Goal: Find specific page/section: Find specific page/section

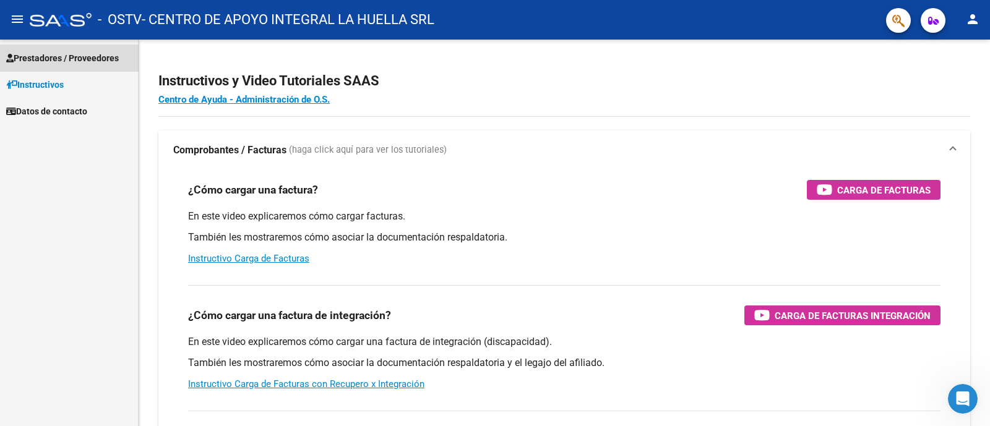
click at [80, 57] on span "Prestadores / Proveedores" at bounding box center [62, 58] width 113 height 14
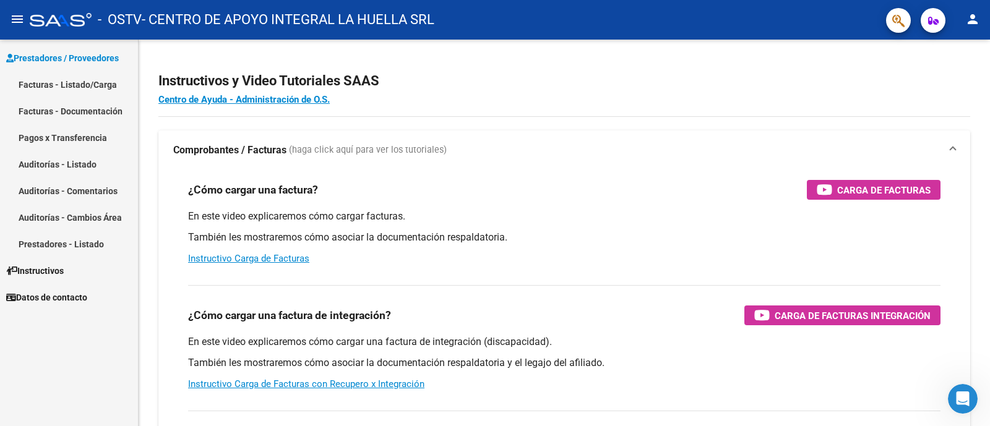
click at [84, 79] on link "Facturas - Listado/Carga" at bounding box center [69, 84] width 138 height 27
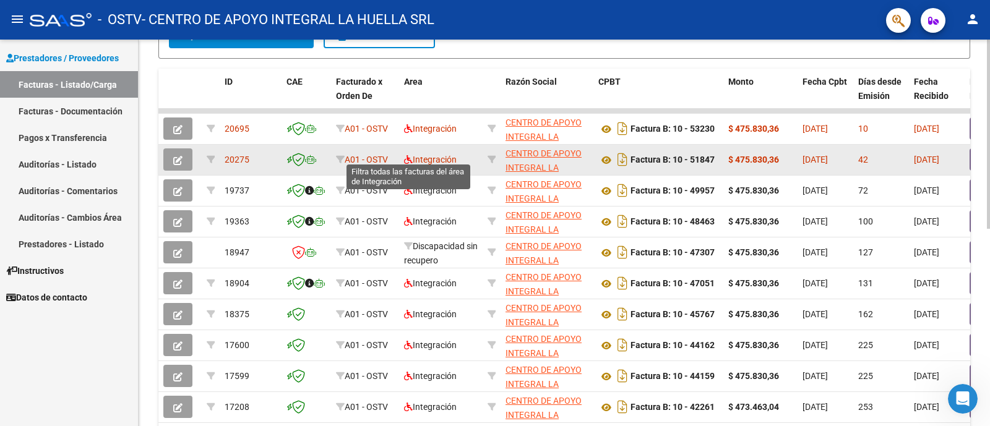
scroll to position [325, 0]
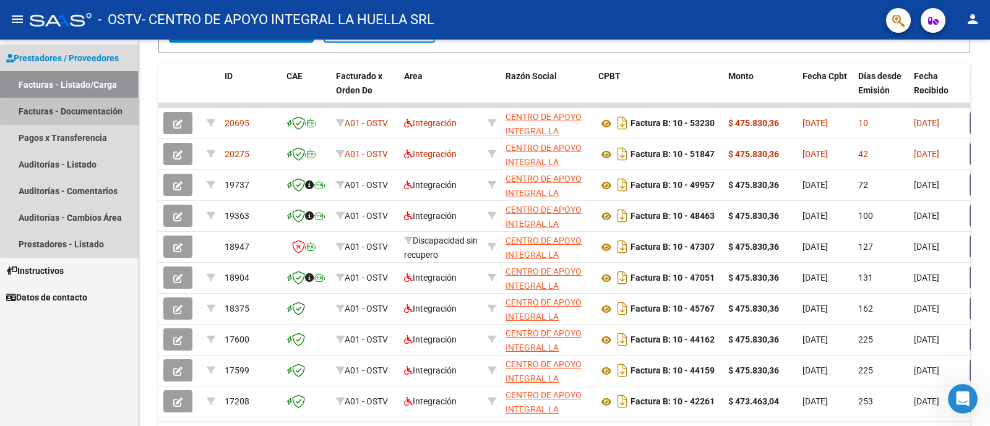
click at [98, 111] on link "Facturas - Documentación" at bounding box center [69, 111] width 138 height 27
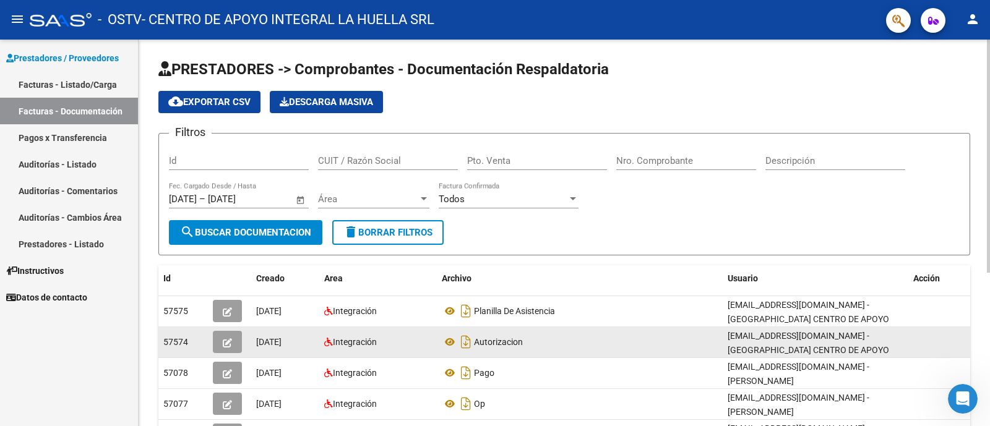
scroll to position [77, 0]
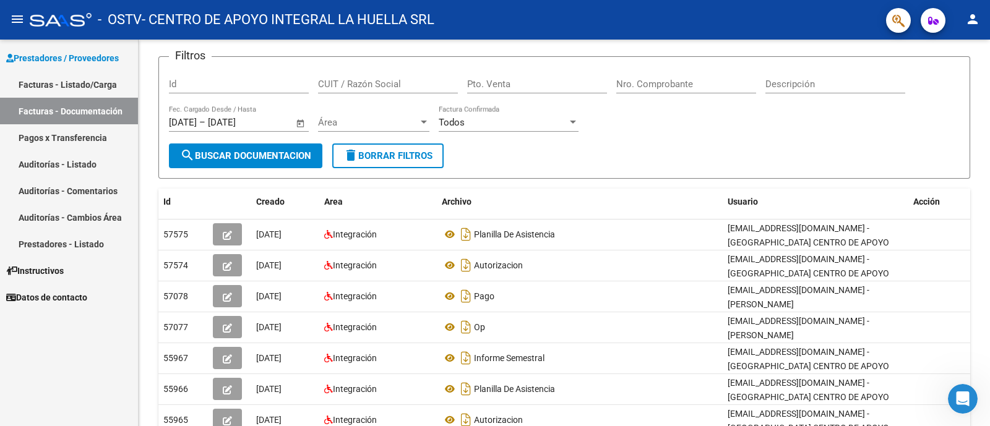
click at [85, 175] on link "Auditorías - Listado" at bounding box center [69, 164] width 138 height 27
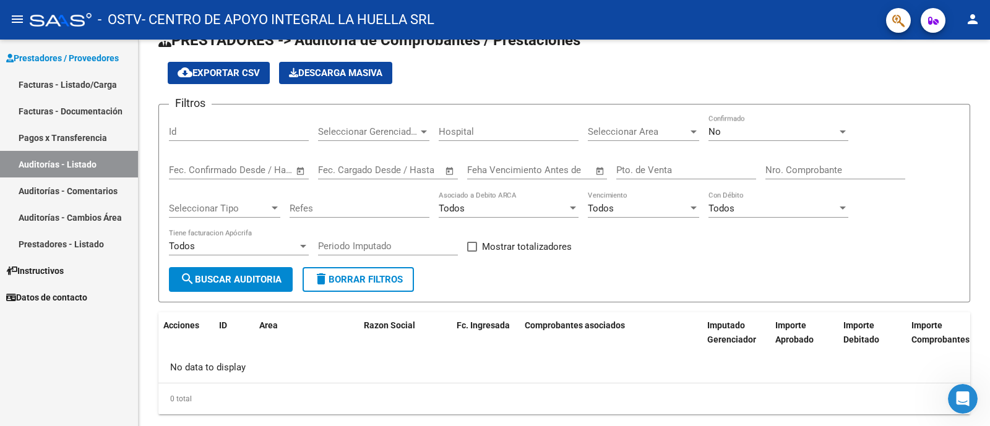
scroll to position [57, 0]
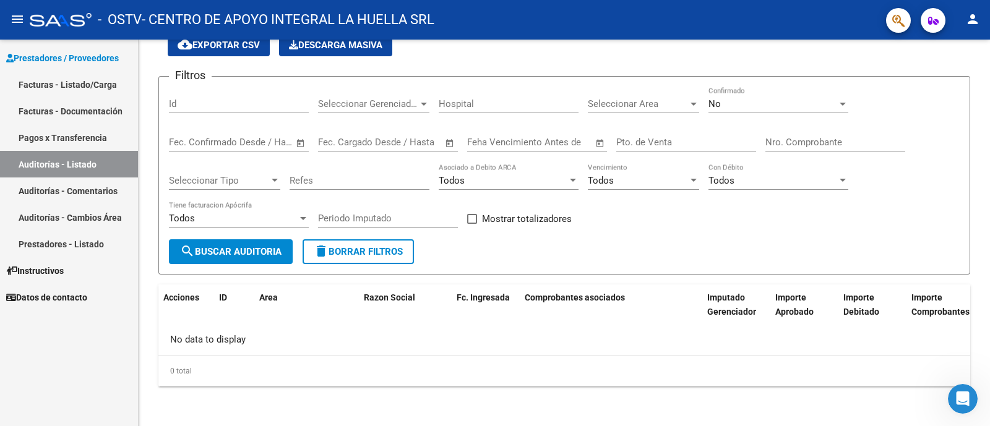
click at [111, 188] on link "Auditorías - Comentarios" at bounding box center [69, 191] width 138 height 27
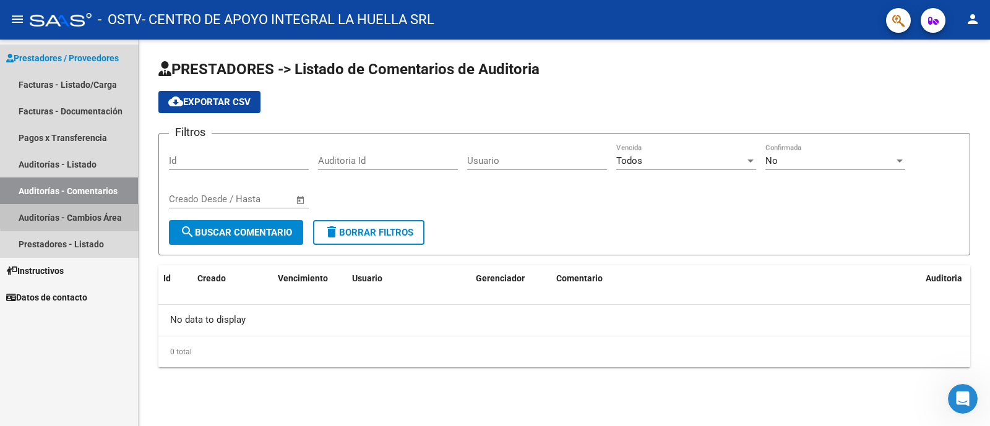
click at [110, 212] on link "Auditorías - Cambios Área" at bounding box center [69, 217] width 138 height 27
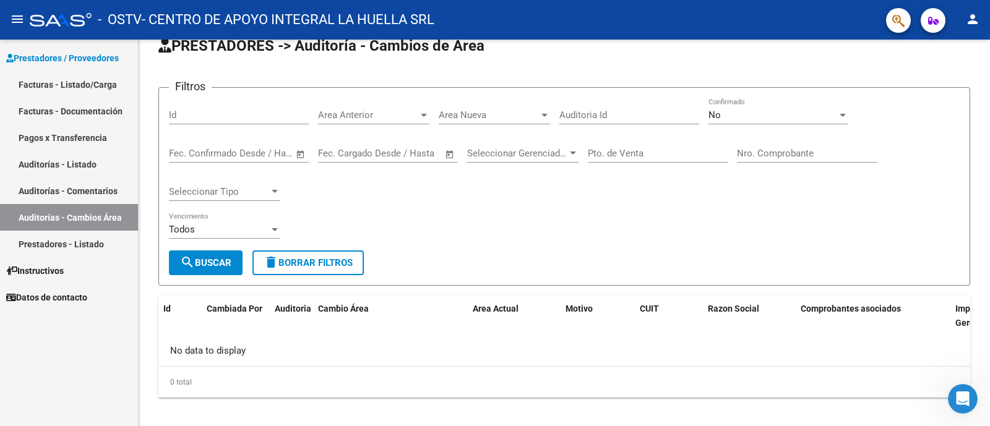
scroll to position [34, 0]
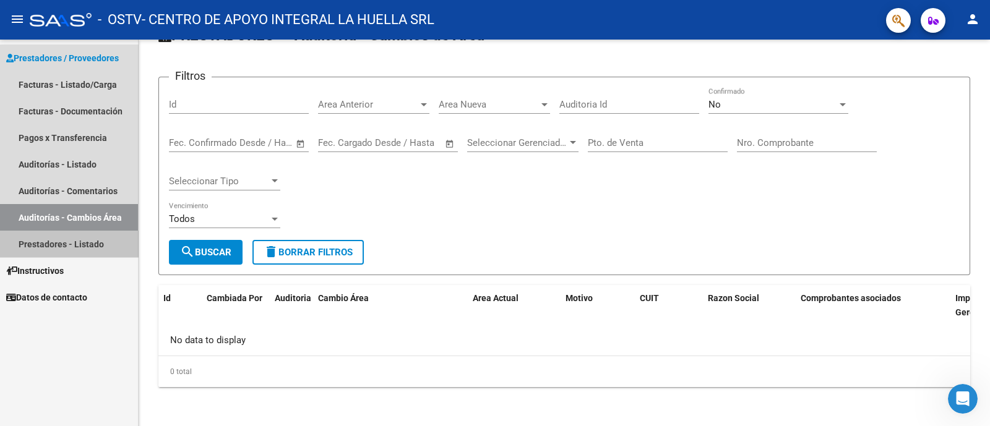
click at [97, 240] on link "Prestadores - Listado" at bounding box center [69, 244] width 138 height 27
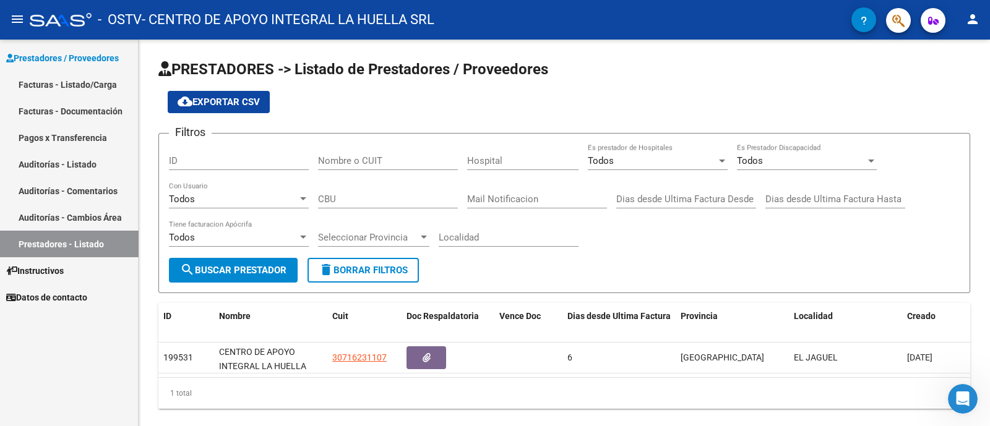
click at [111, 139] on link "Pagos x Transferencia" at bounding box center [69, 137] width 138 height 27
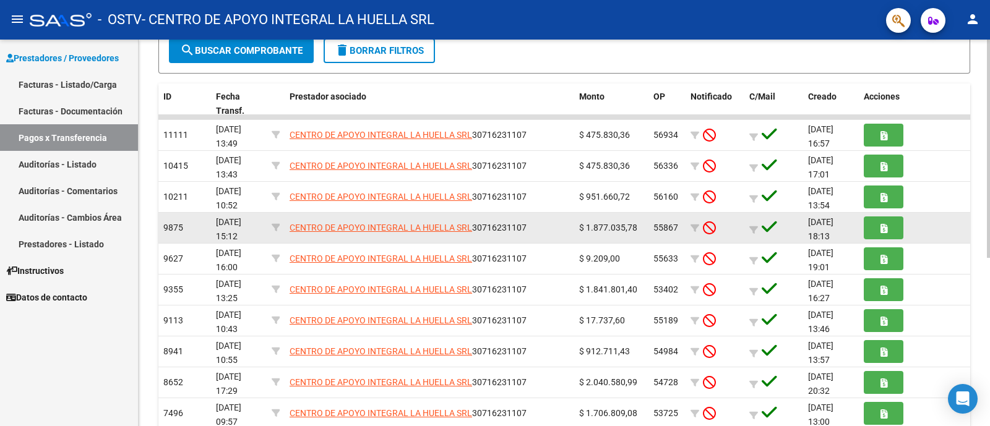
scroll to position [2, 0]
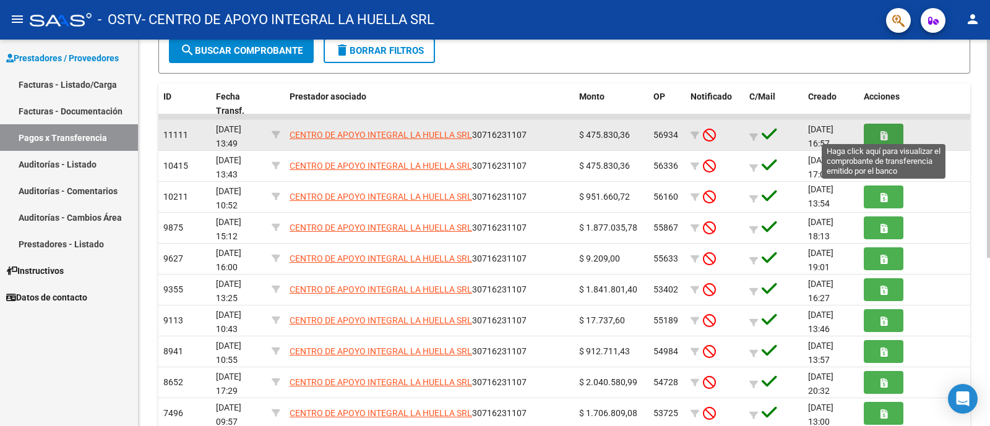
click at [888, 136] on button "button" at bounding box center [884, 135] width 40 height 23
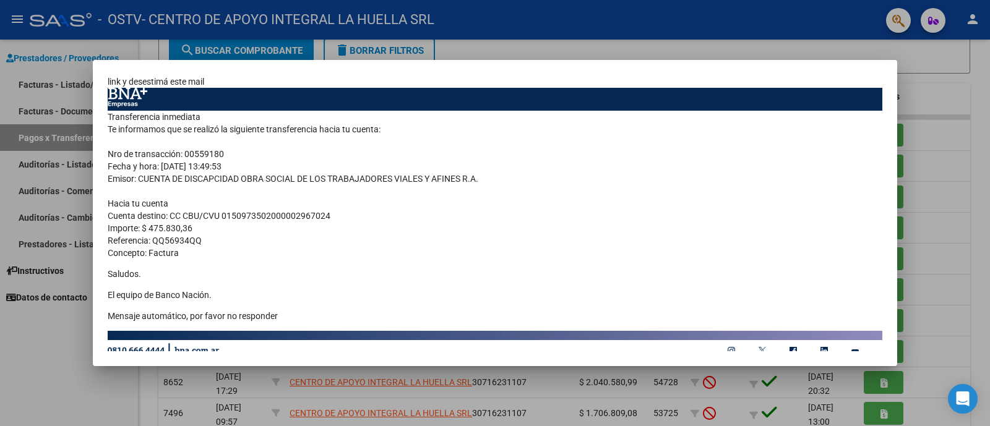
scroll to position [0, 0]
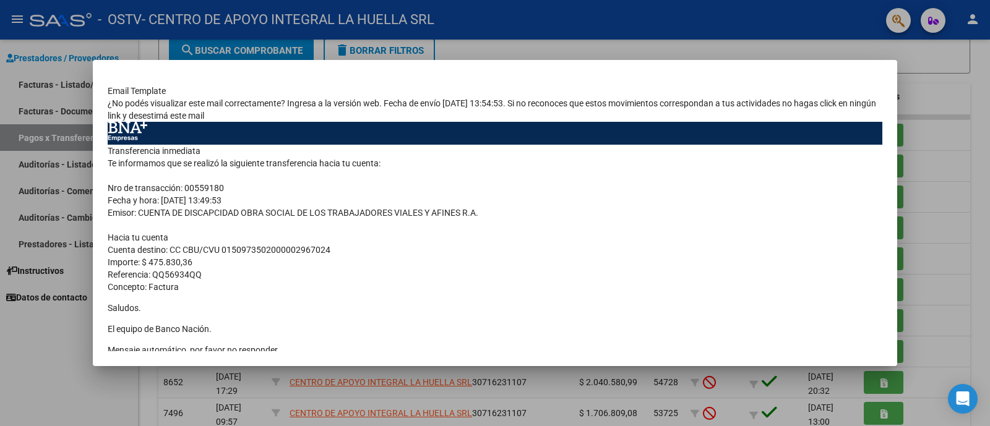
click at [491, 48] on div at bounding box center [495, 213] width 990 height 426
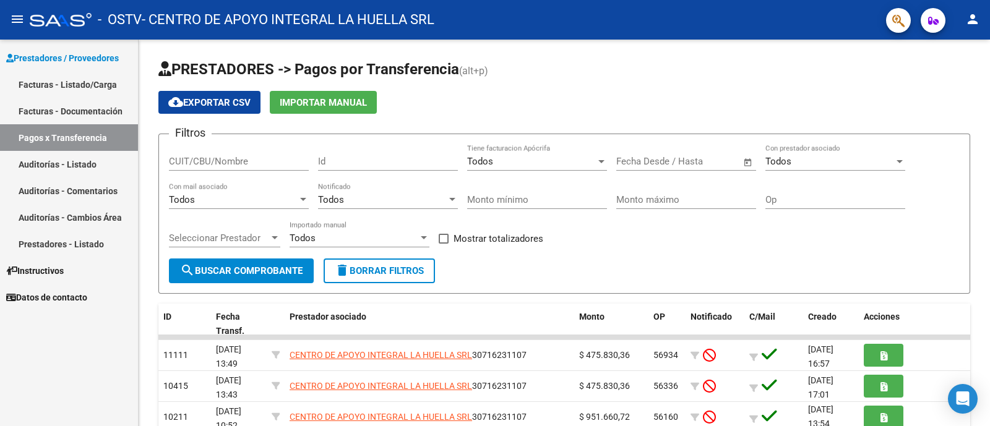
click at [109, 87] on link "Facturas - Listado/Carga" at bounding box center [69, 84] width 138 height 27
